Goal: Transaction & Acquisition: Purchase product/service

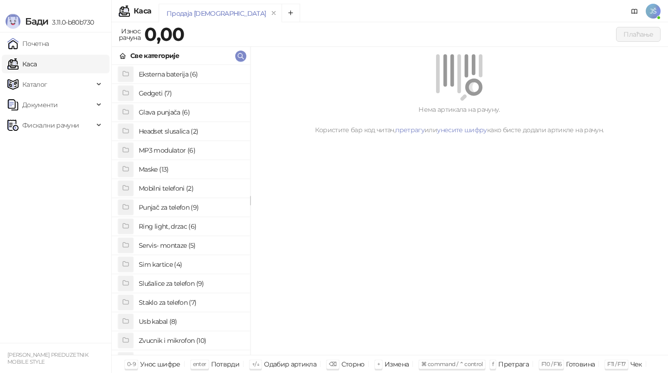
scroll to position [66, 0]
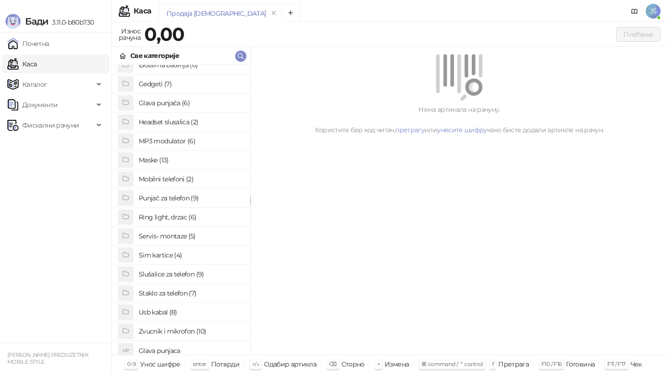
click at [171, 313] on h4 "Usb kabal (8)" at bounding box center [191, 312] width 104 height 15
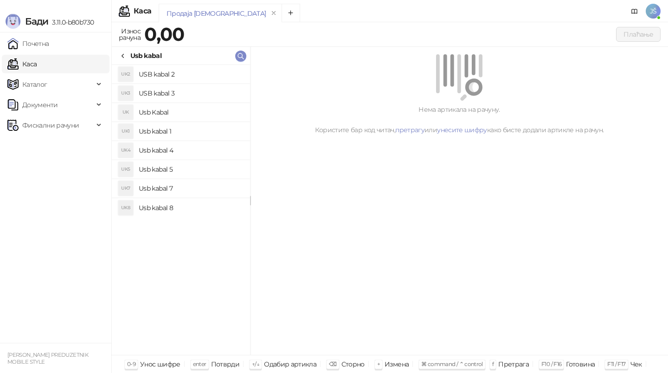
click at [181, 152] on h4 "Usb kabal 4" at bounding box center [191, 150] width 104 height 15
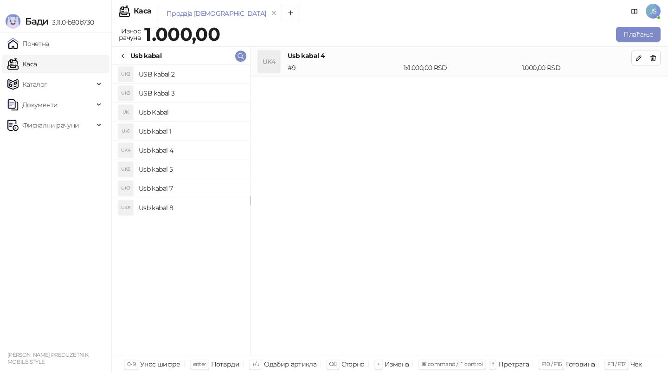
click at [189, 170] on h4 "Usb kabal 5" at bounding box center [191, 169] width 104 height 15
click at [655, 63] on button "button" at bounding box center [653, 58] width 15 height 15
click at [640, 32] on button "Плаћање" at bounding box center [638, 34] width 45 height 15
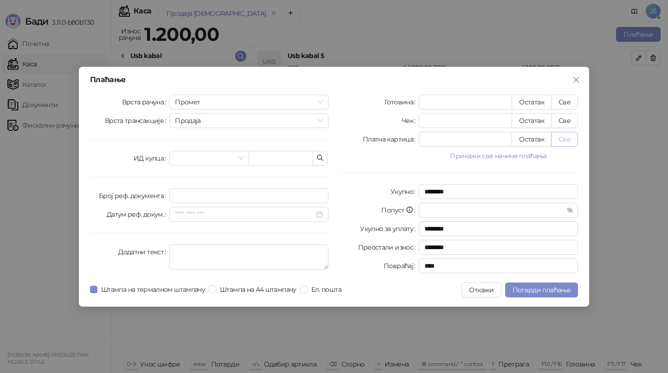
click at [573, 135] on button "Све" at bounding box center [564, 139] width 27 height 15
type input "****"
click at [559, 286] on span "Потврди плаћање" at bounding box center [542, 290] width 58 height 8
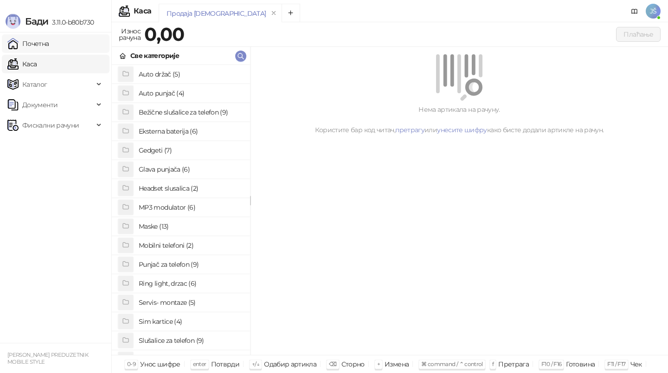
click at [33, 41] on link "Почетна" at bounding box center [28, 43] width 42 height 19
